Goal: Task Accomplishment & Management: Complete application form

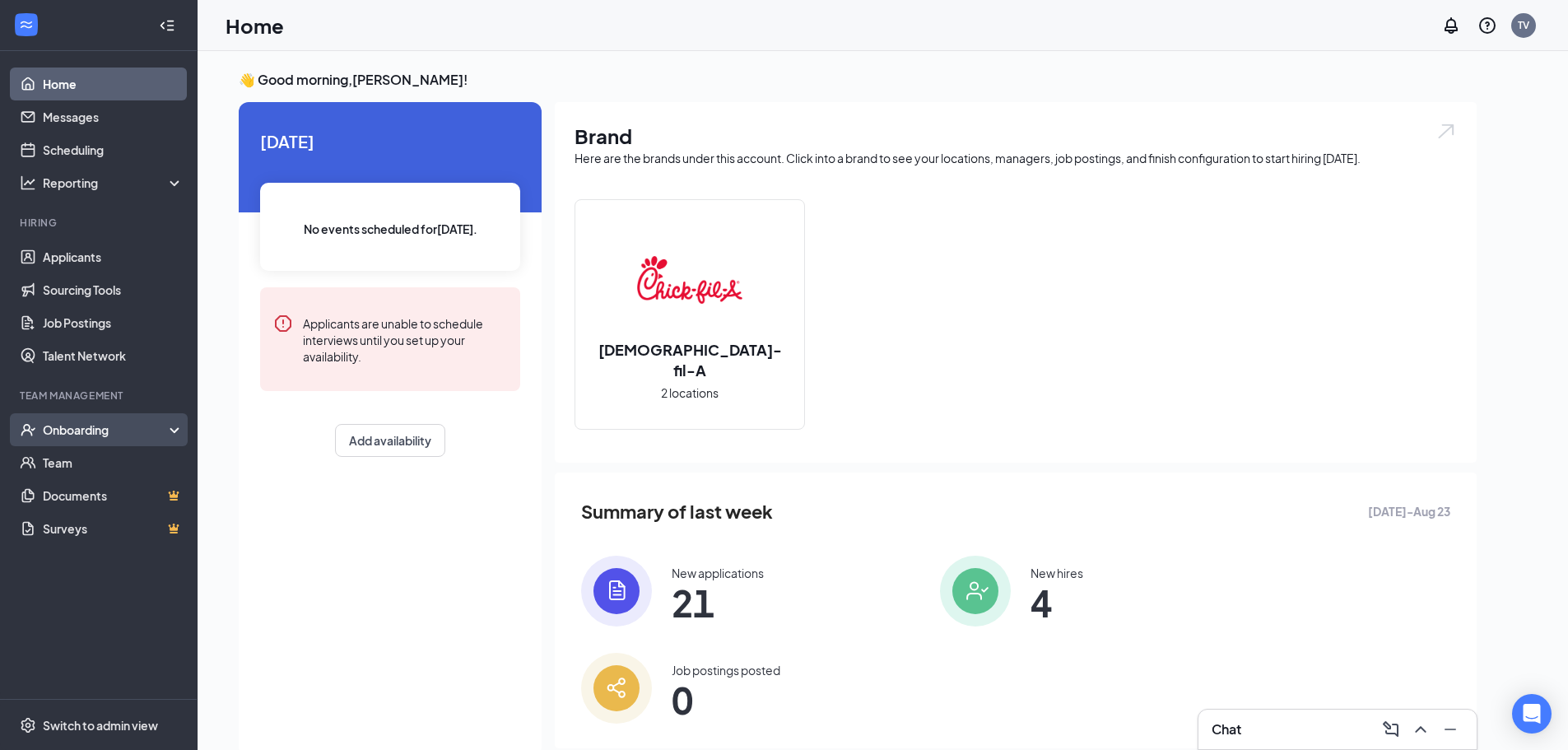
click at [102, 435] on div "Onboarding" at bounding box center [106, 429] width 127 height 17
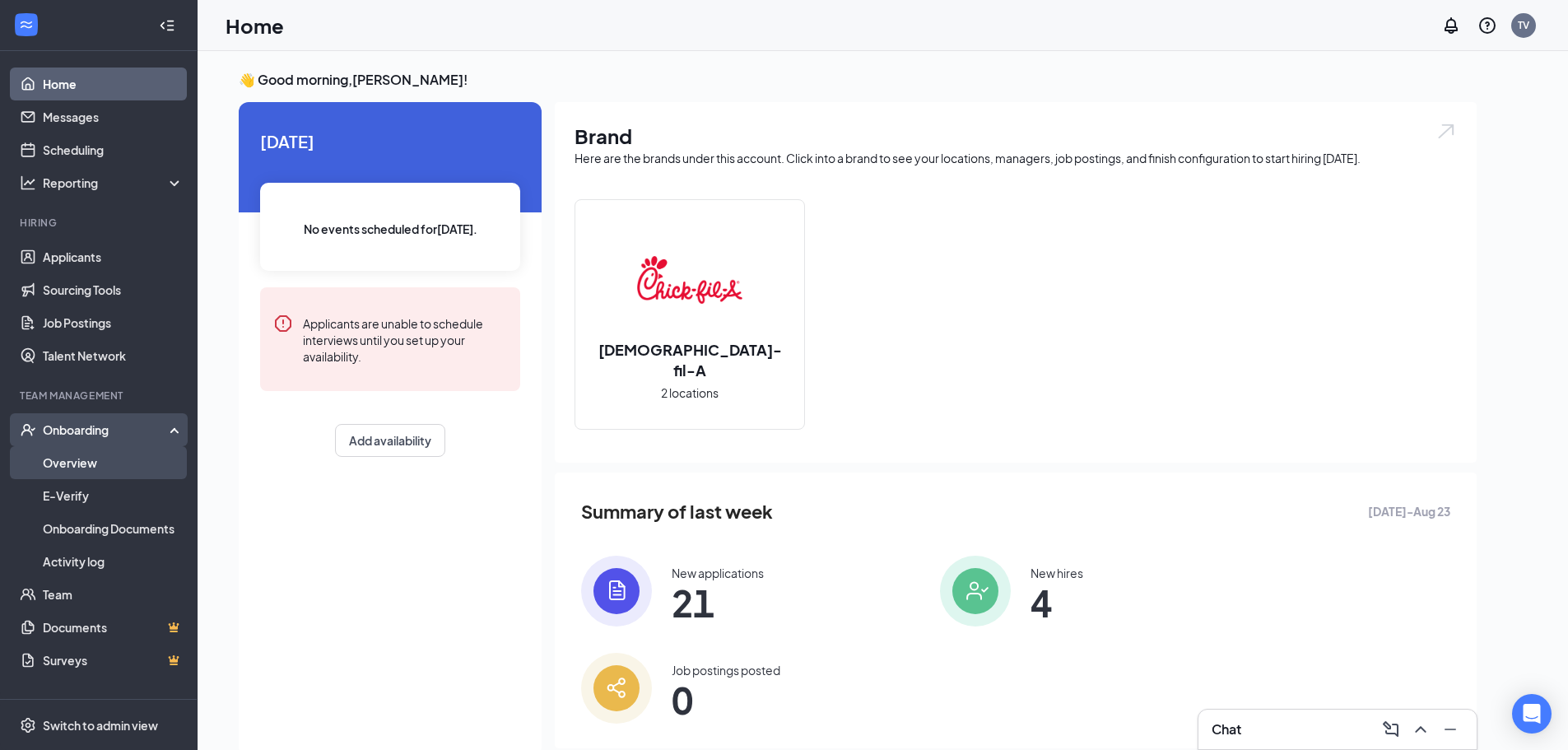
click at [88, 468] on link "Overview" at bounding box center [113, 462] width 141 height 33
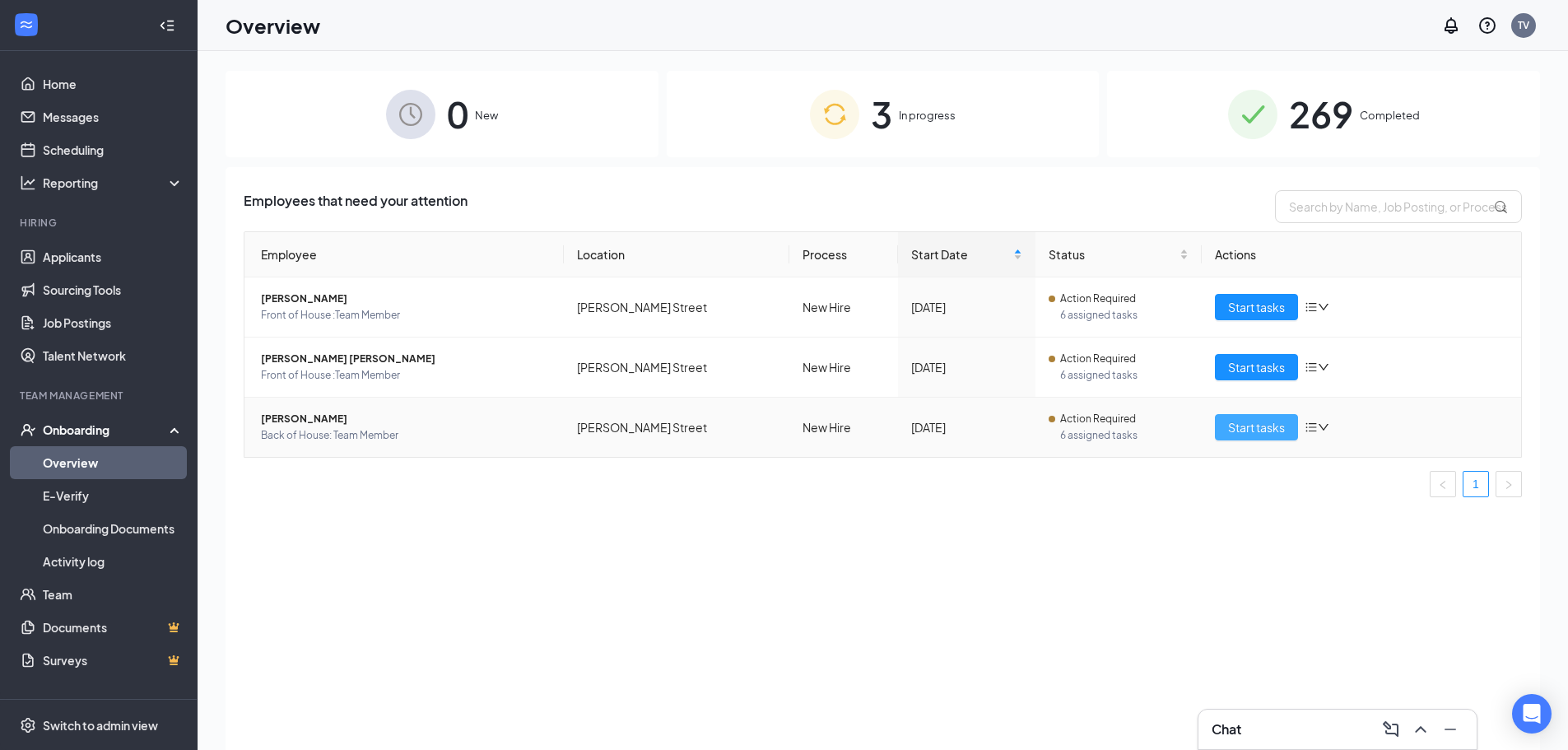
click at [1252, 429] on span "Start tasks" at bounding box center [1256, 427] width 56 height 18
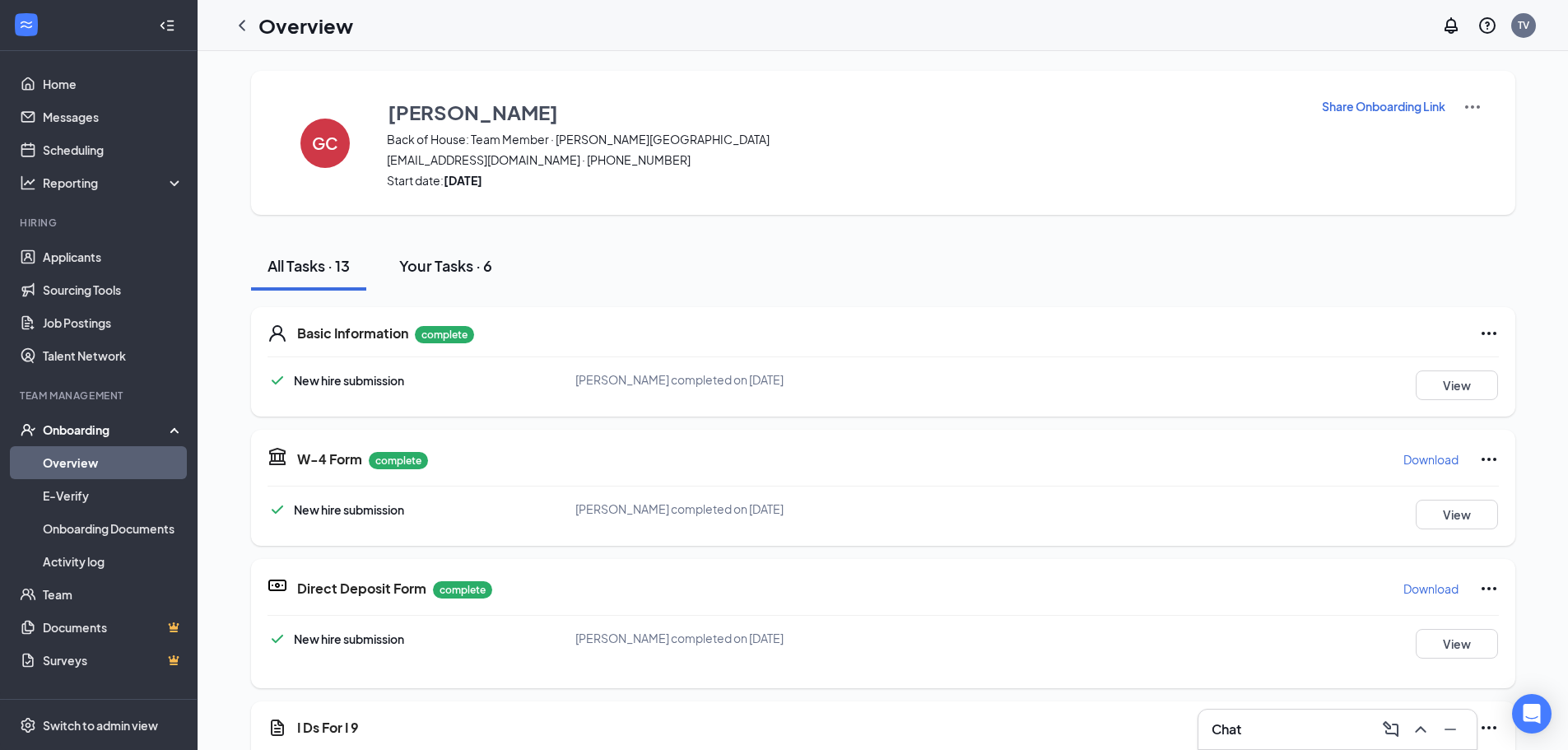
click at [495, 261] on button "Your Tasks · 6" at bounding box center [445, 265] width 126 height 50
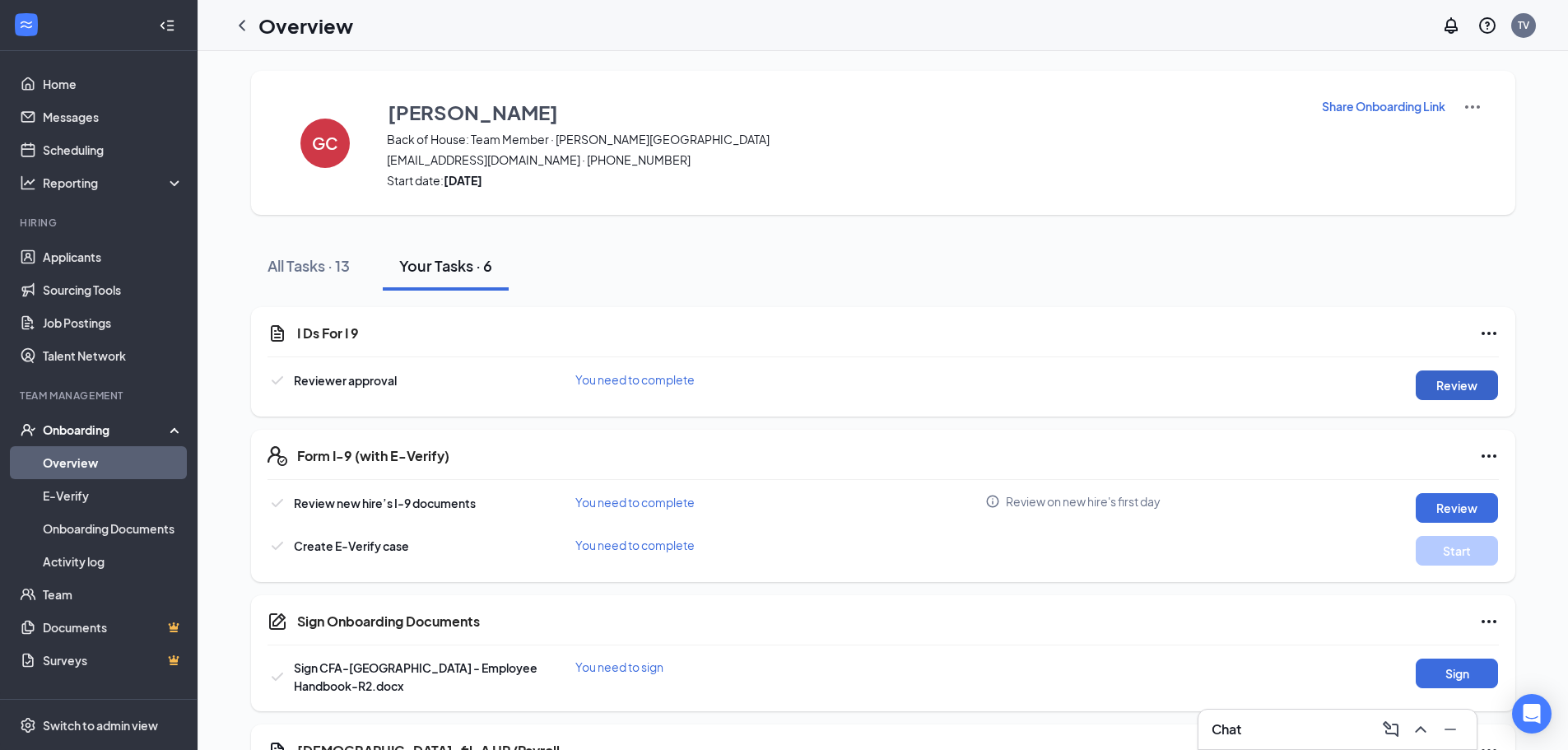
click at [1458, 387] on button "Review" at bounding box center [1457, 385] width 83 height 30
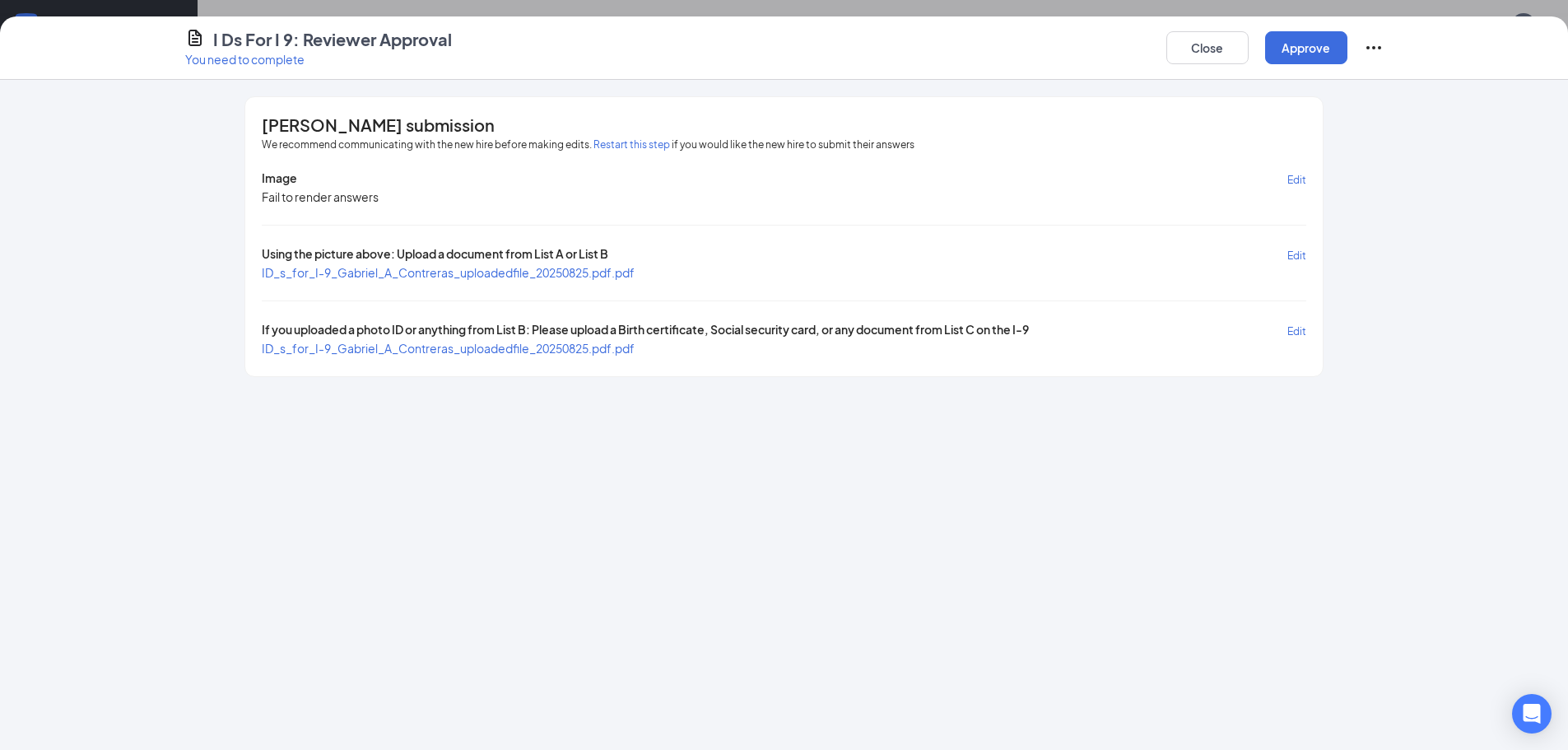
click at [581, 269] on span "ID_s_for_I-9_Gabriel_A_Contreras_uploadedfile_20250825.pdf.pdf" at bounding box center [448, 272] width 373 height 15
click at [447, 344] on span "ID_s_for_I-9_Gabriel_A_Contreras_uploadedfile_20250825.pdf.pdf" at bounding box center [448, 348] width 373 height 15
click at [1297, 60] on button "Approve" at bounding box center [1306, 48] width 83 height 33
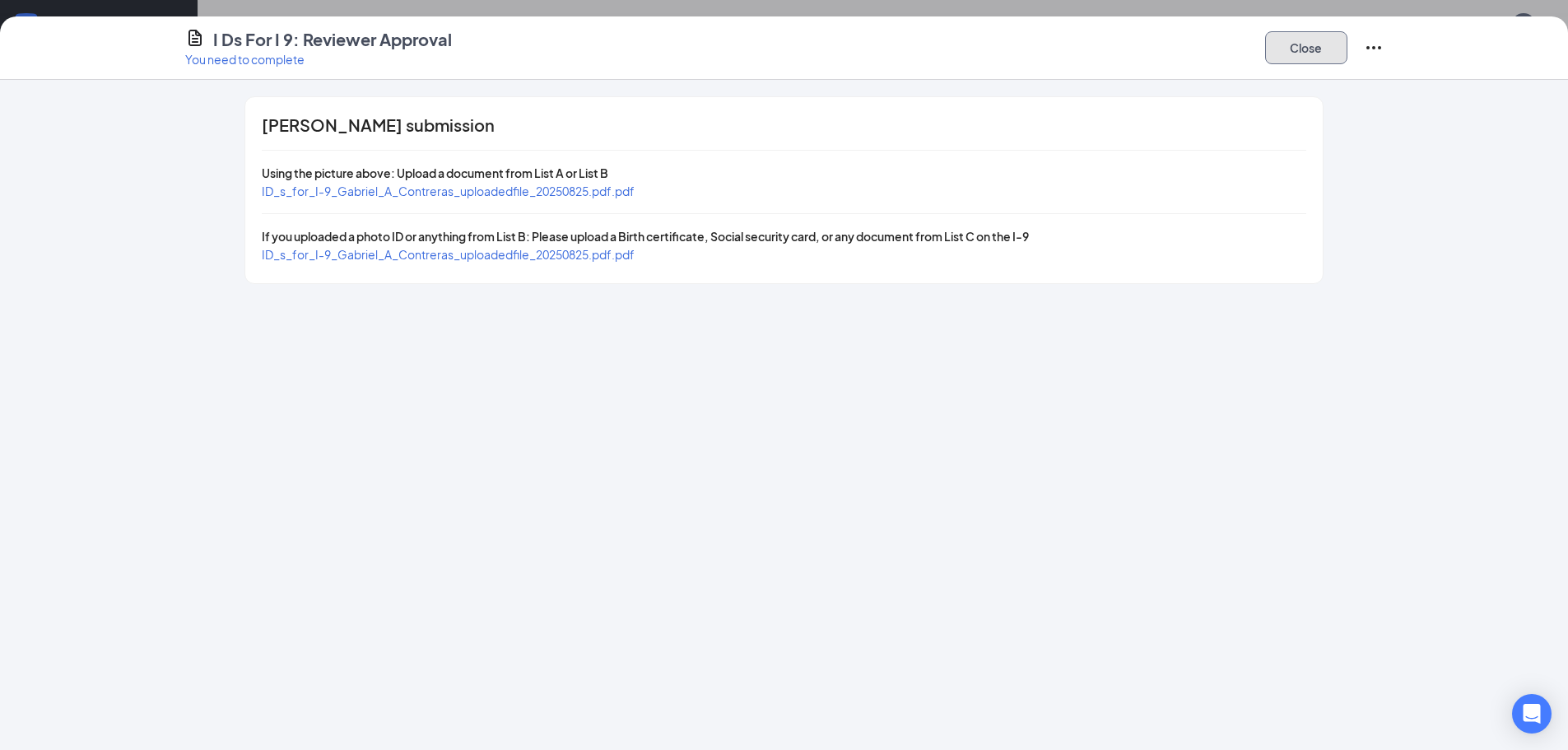
click at [1300, 55] on button "Close" at bounding box center [1306, 48] width 83 height 33
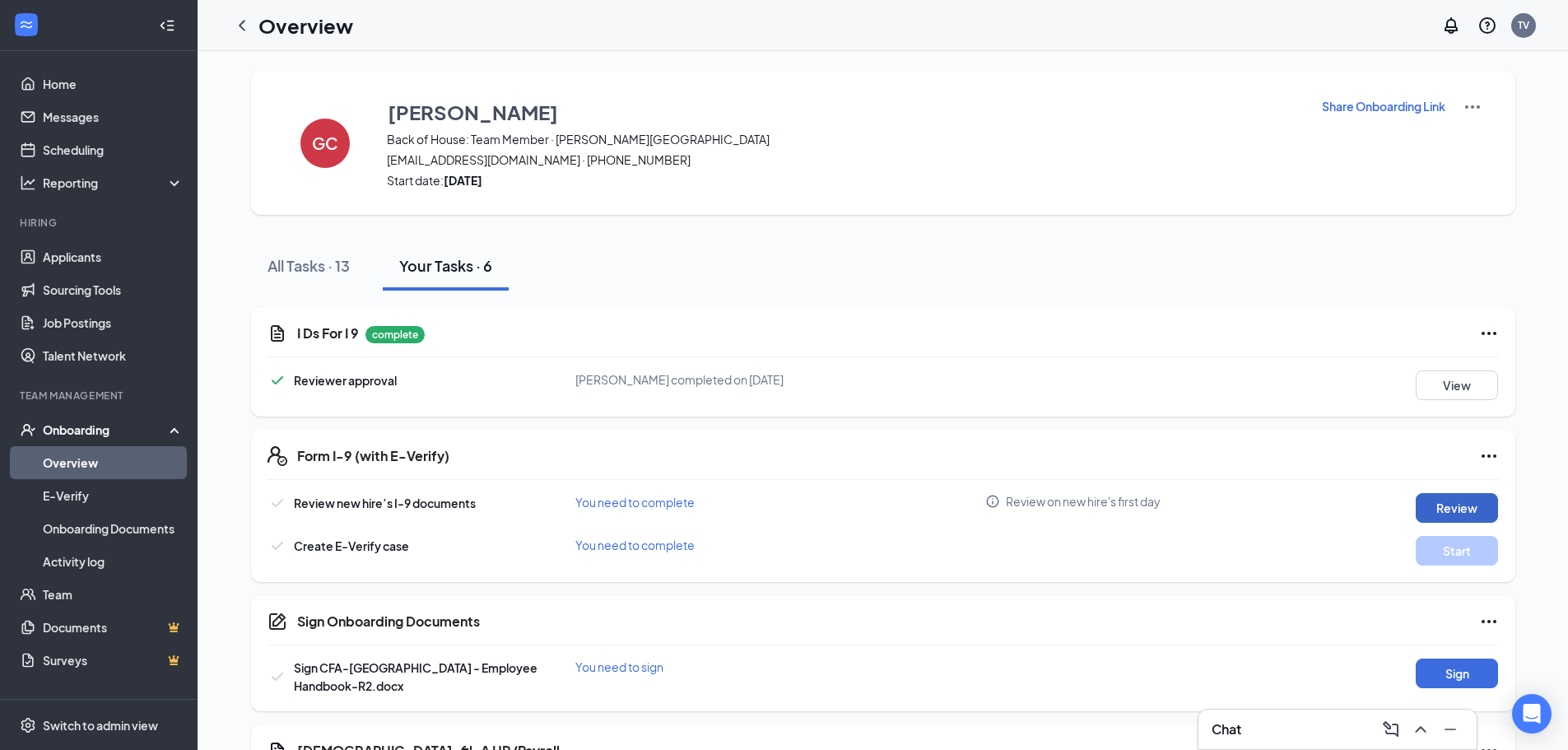
click at [1448, 511] on button "Review" at bounding box center [1457, 508] width 83 height 30
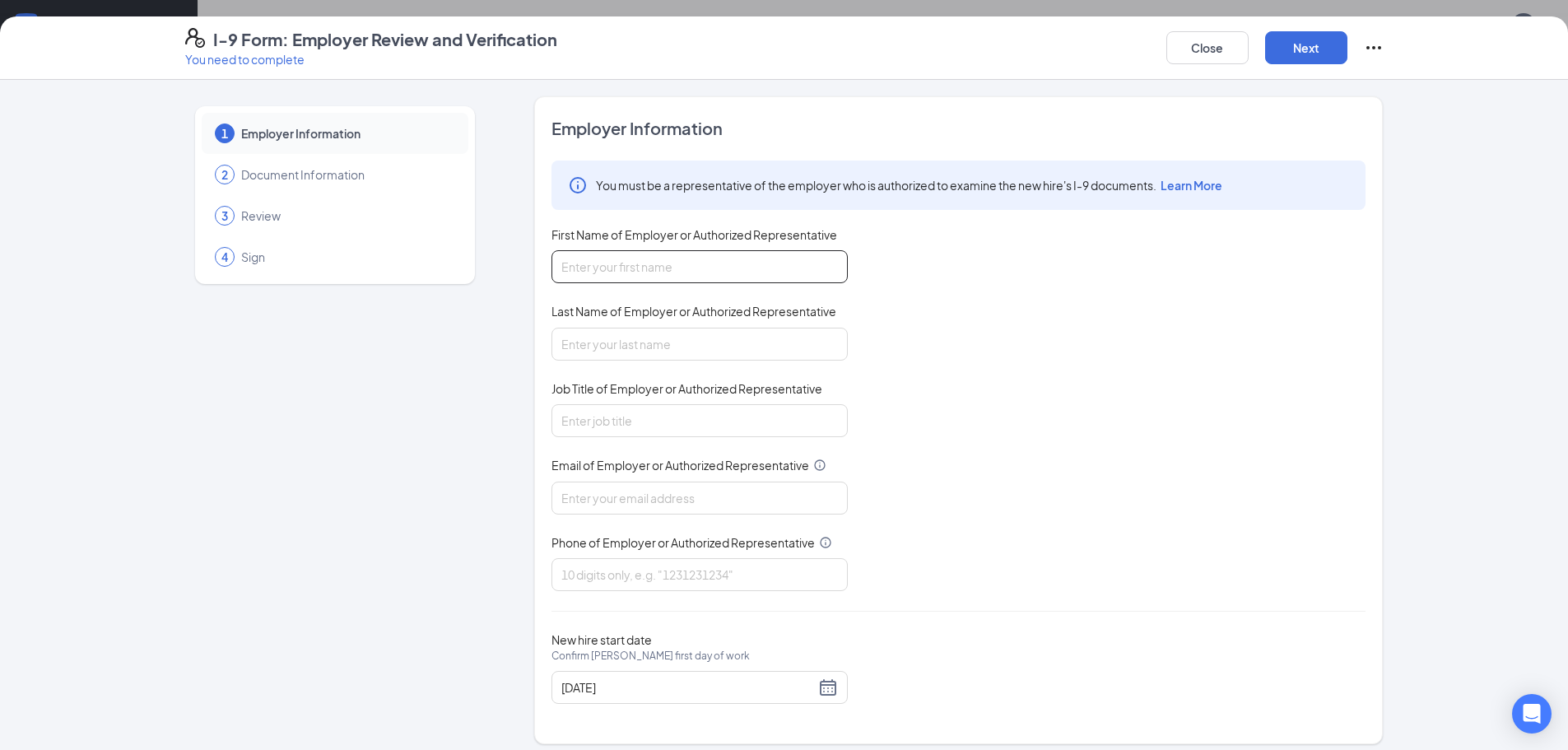
click at [708, 271] on input "First Name of Employer or Authorized Representative" at bounding box center [700, 267] width 296 height 33
type input "t"
type input "[PERSON_NAME]"
type input "Director ofAdmin"
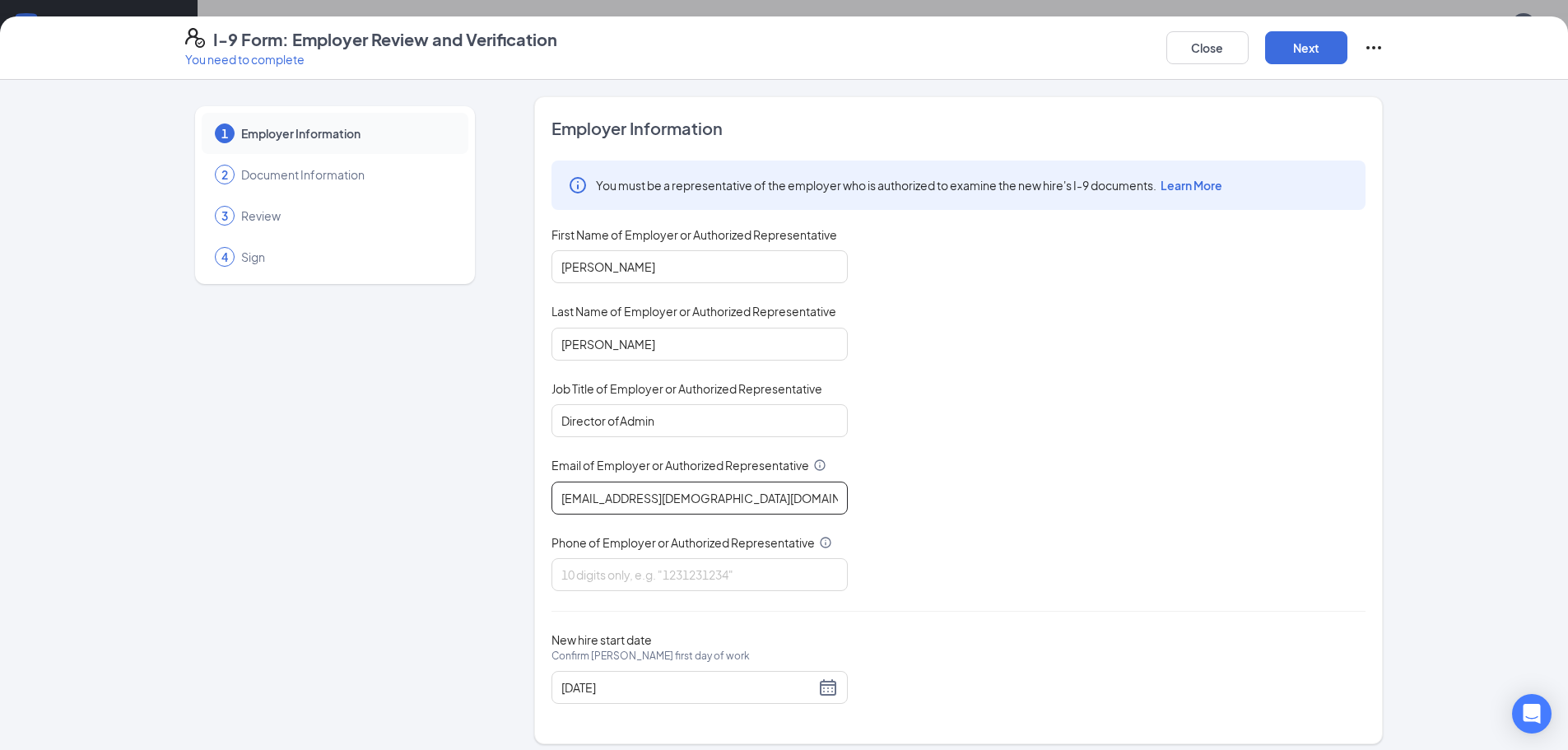
type input "[EMAIL_ADDRESS][DEMOGRAPHIC_DATA][DOMAIN_NAME]"
type input "4237285471"
click at [818, 681] on div "[DATE]" at bounding box center [700, 687] width 276 height 20
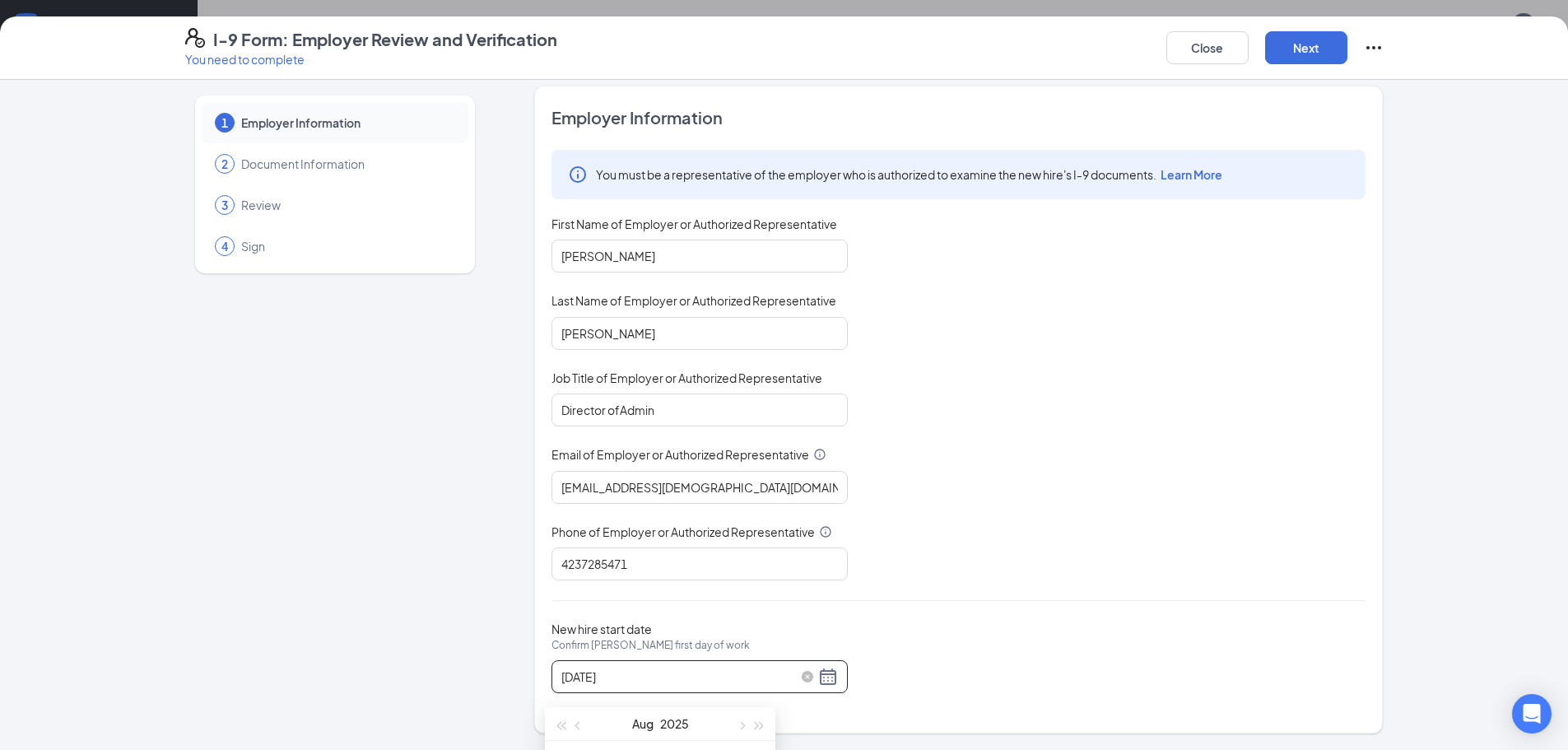
scroll to position [231, 0]
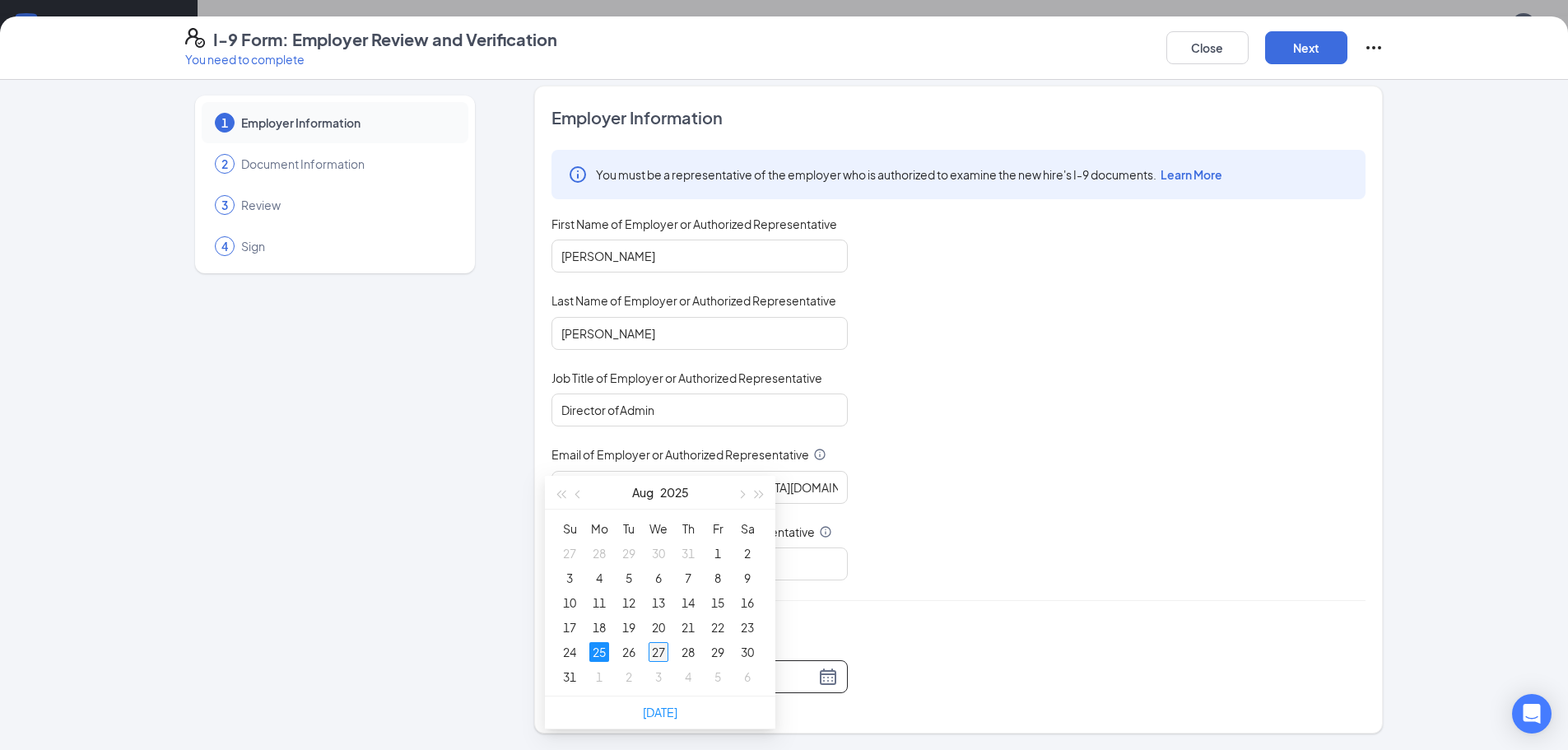
type input "[DATE]"
click at [663, 657] on div "27" at bounding box center [658, 652] width 20 height 20
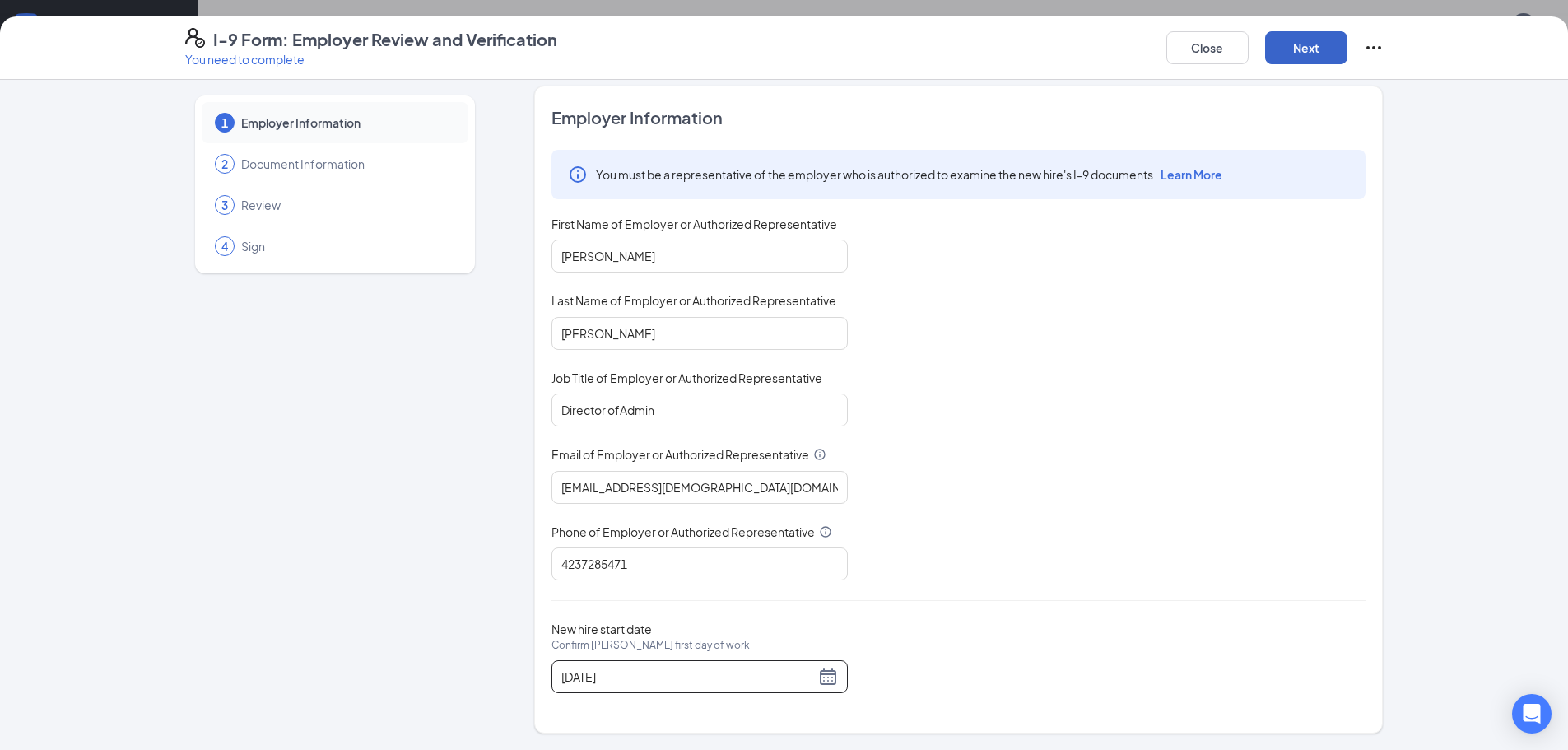
click at [1319, 51] on button "Next" at bounding box center [1306, 48] width 83 height 33
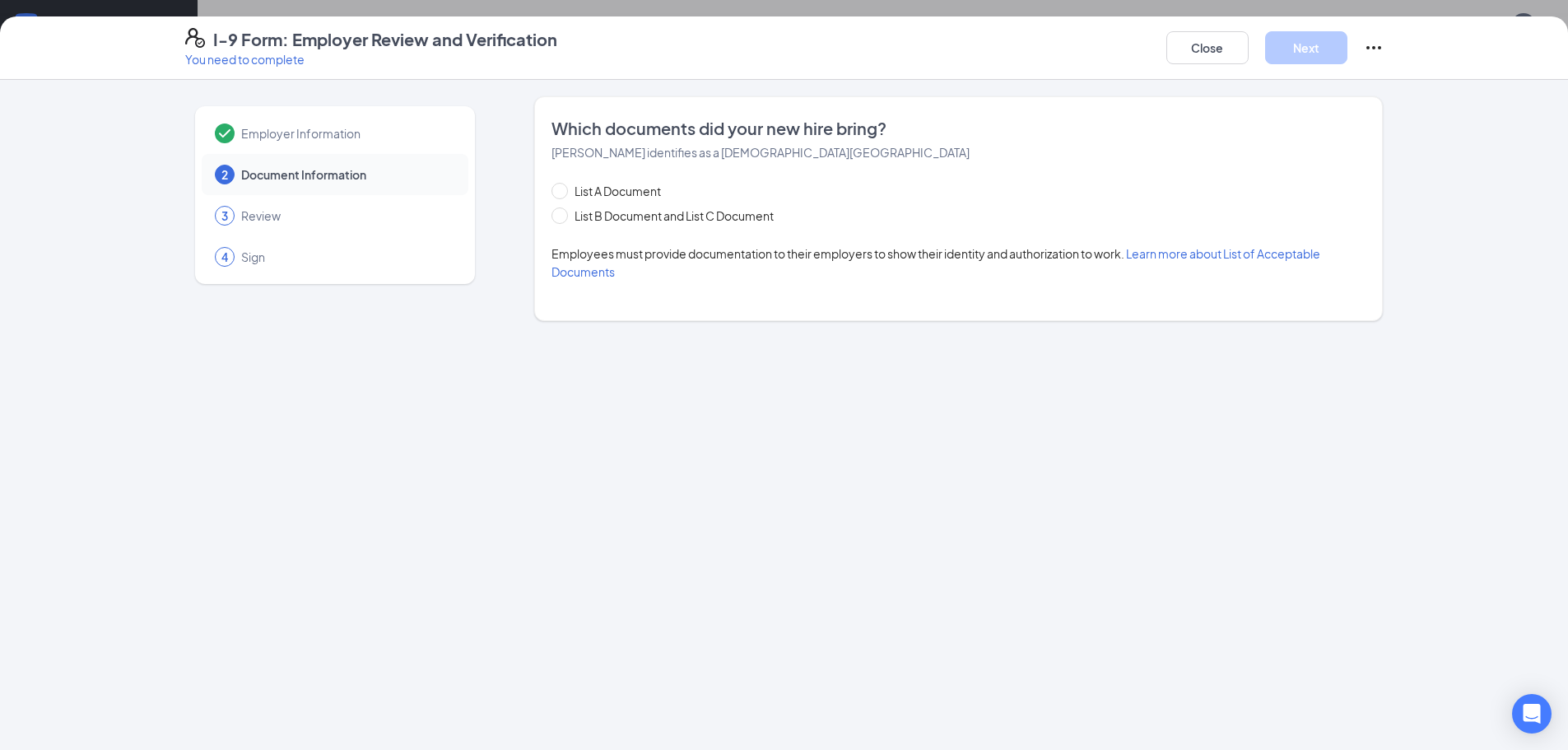
scroll to position [0, 0]
click at [638, 219] on span "List B Document and List C Document" at bounding box center [674, 216] width 212 height 18
click at [563, 219] on input "List B Document and List C Document" at bounding box center [557, 213] width 11 height 11
radio input "true"
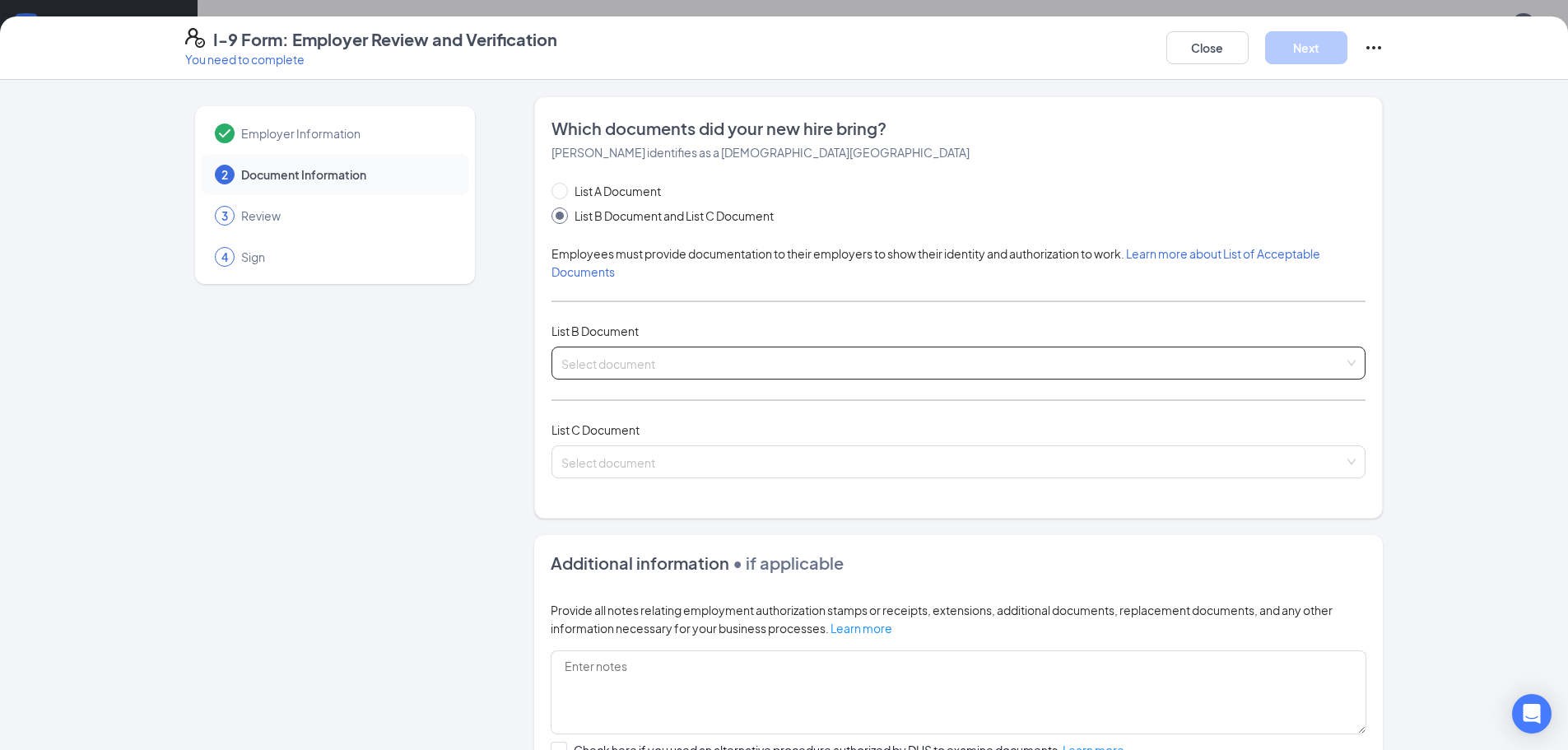
click at [639, 368] on input "search" at bounding box center [953, 360] width 783 height 24
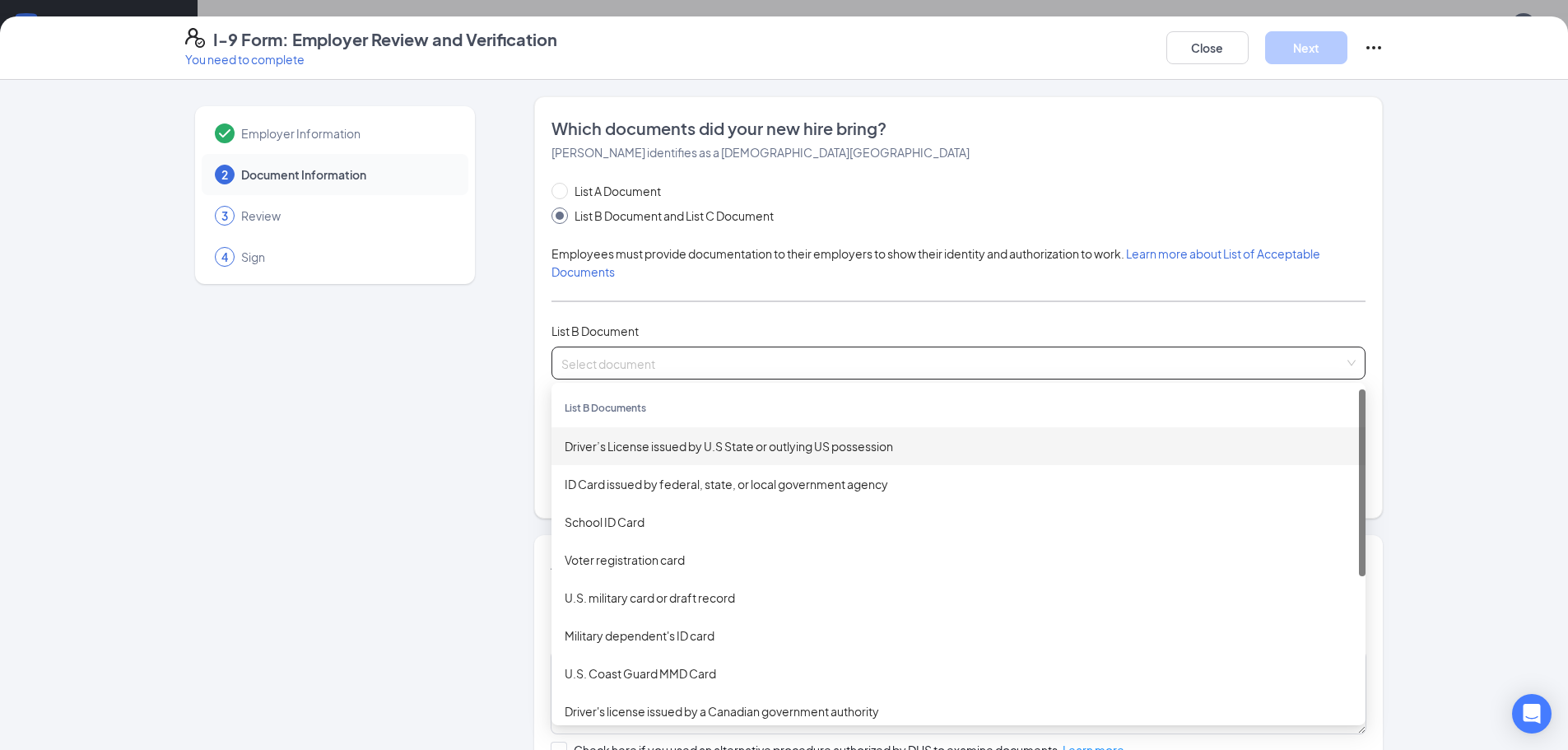
click at [661, 454] on div "Driver’s License issued by U.S State or outlying US possession" at bounding box center [959, 446] width 787 height 18
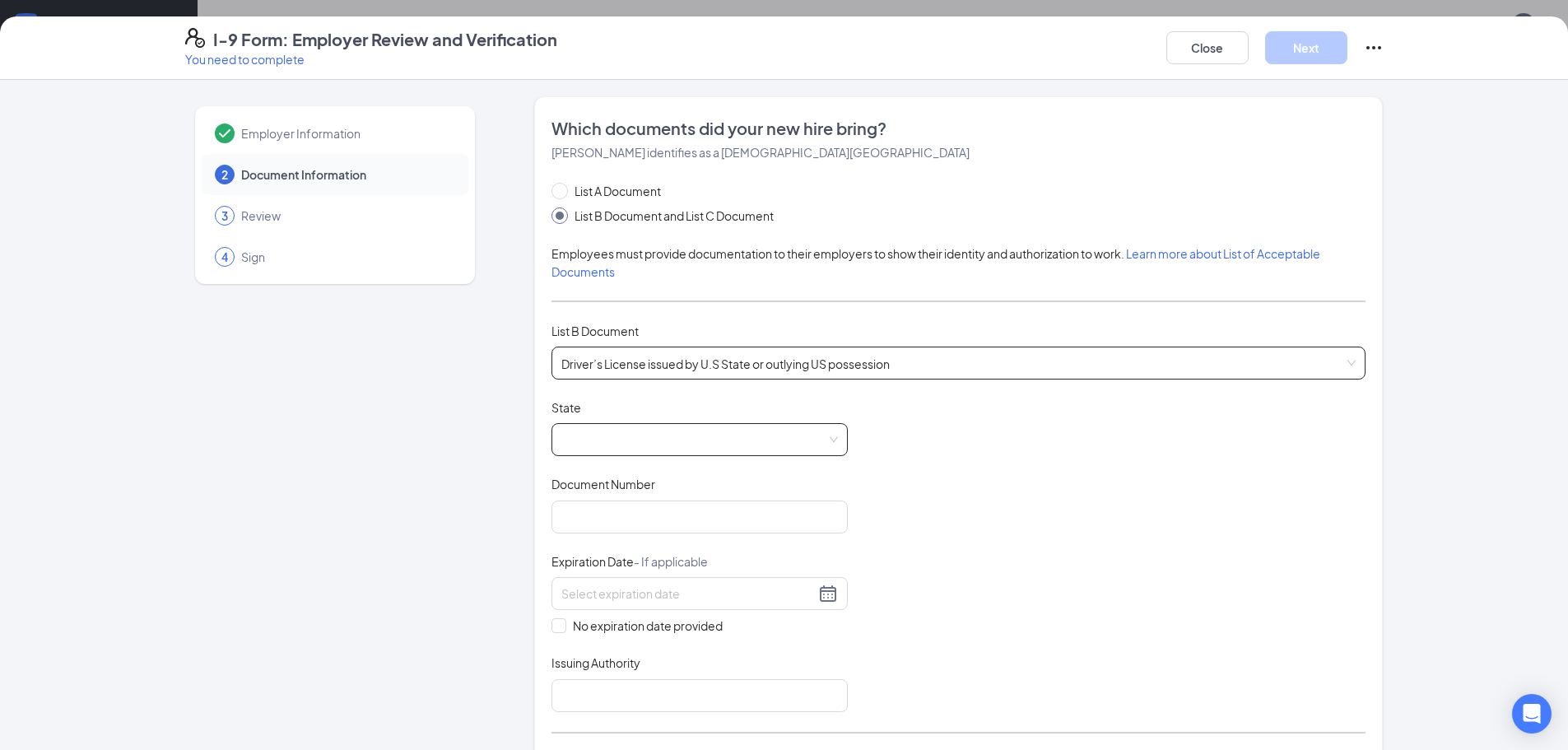
click at [651, 443] on span at bounding box center [700, 440] width 276 height 31
